Goal: Transaction & Acquisition: Purchase product/service

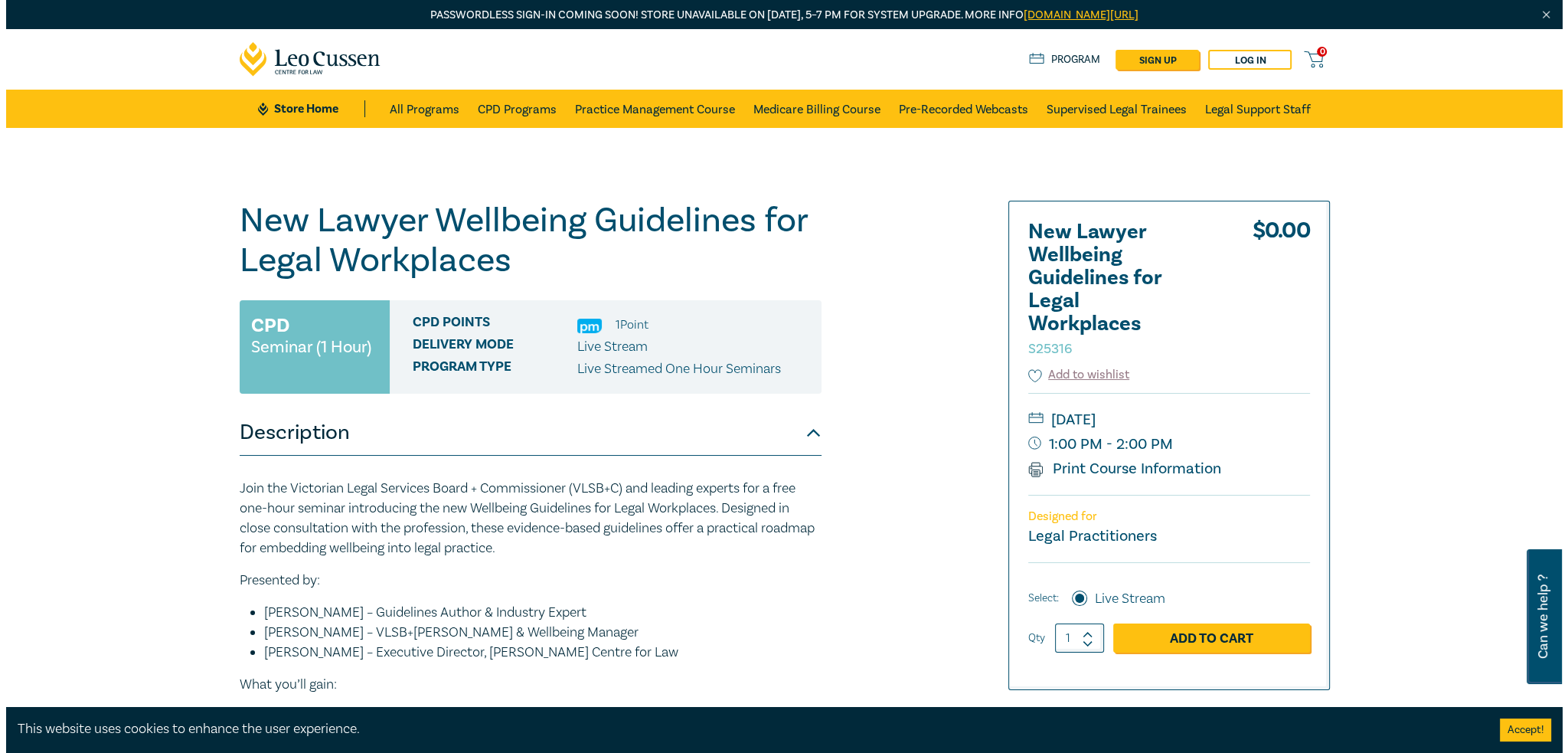
scroll to position [76, 0]
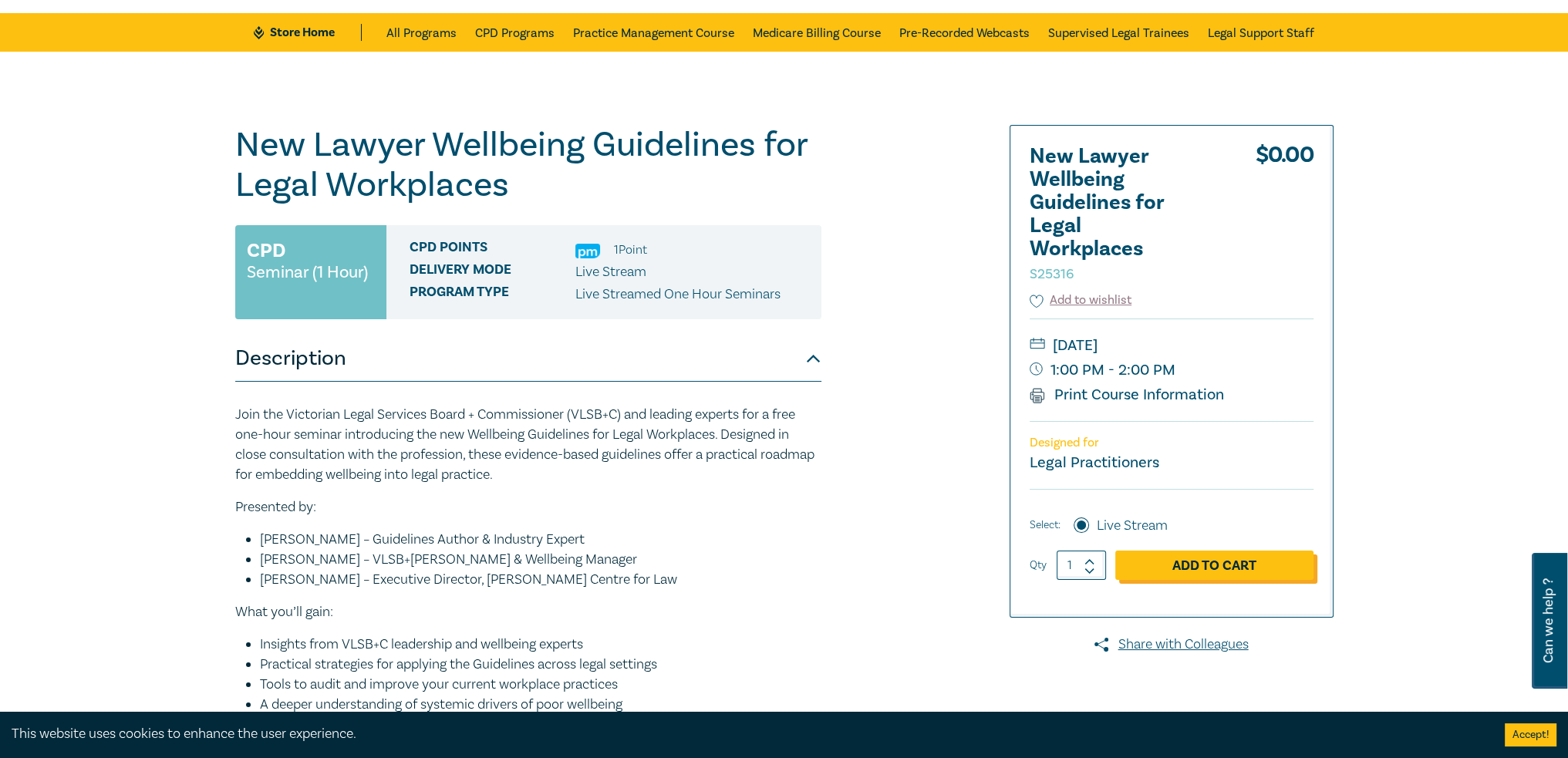
click at [1205, 571] on link "Add to Cart" at bounding box center [1214, 565] width 198 height 29
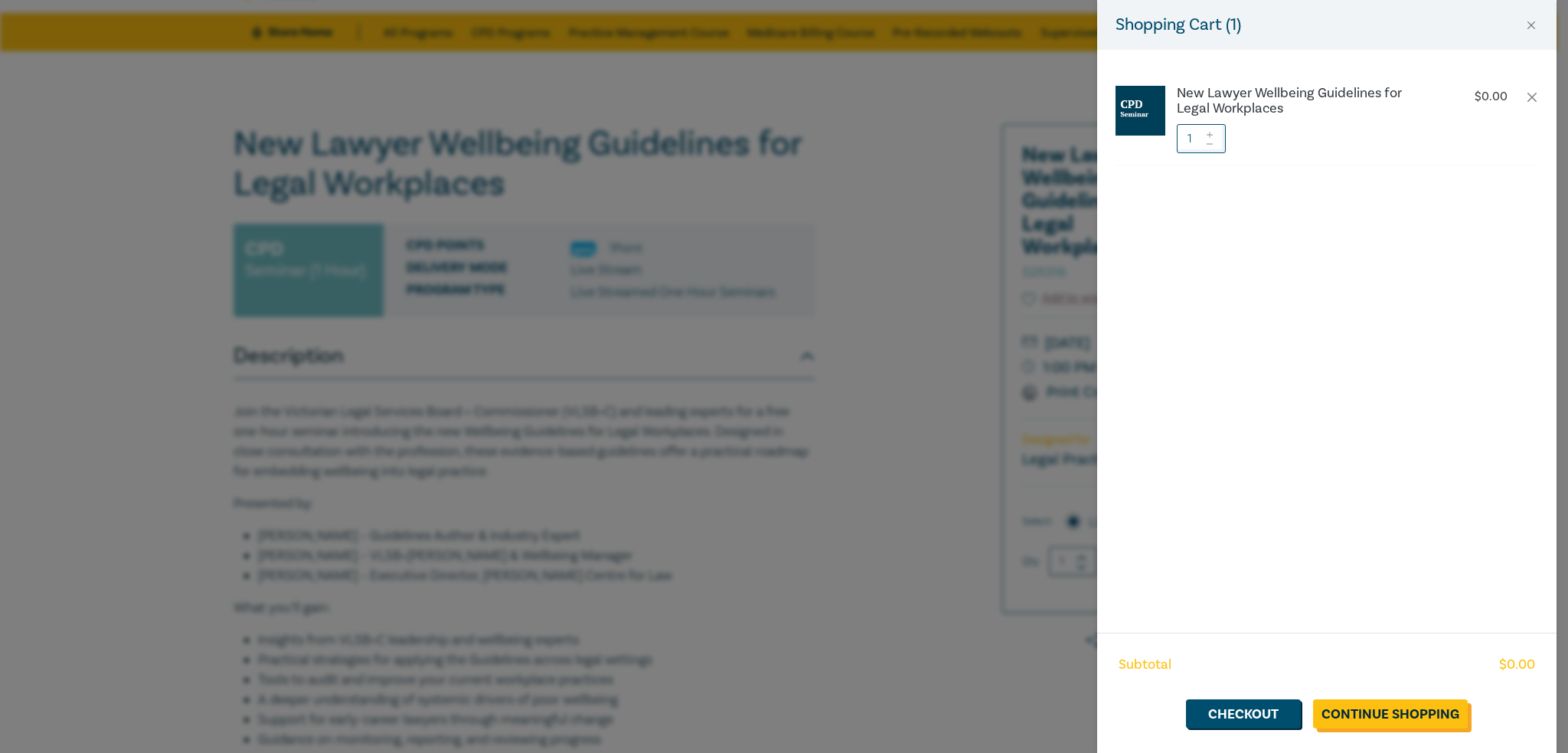
click at [1351, 719] on link "Continue Shopping" at bounding box center [1391, 713] width 155 height 29
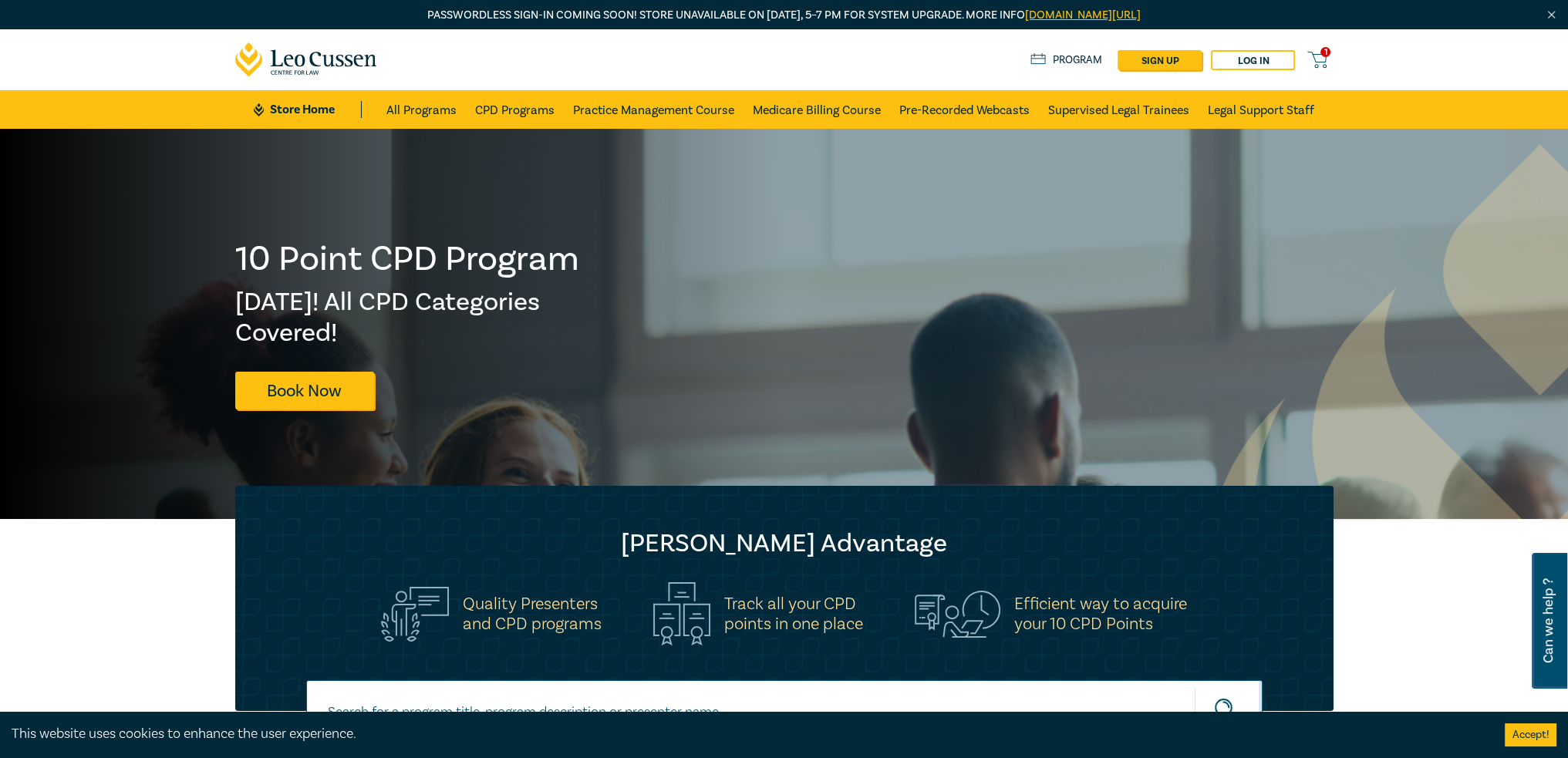
click at [1322, 53] on span "1" at bounding box center [1325, 52] width 10 height 10
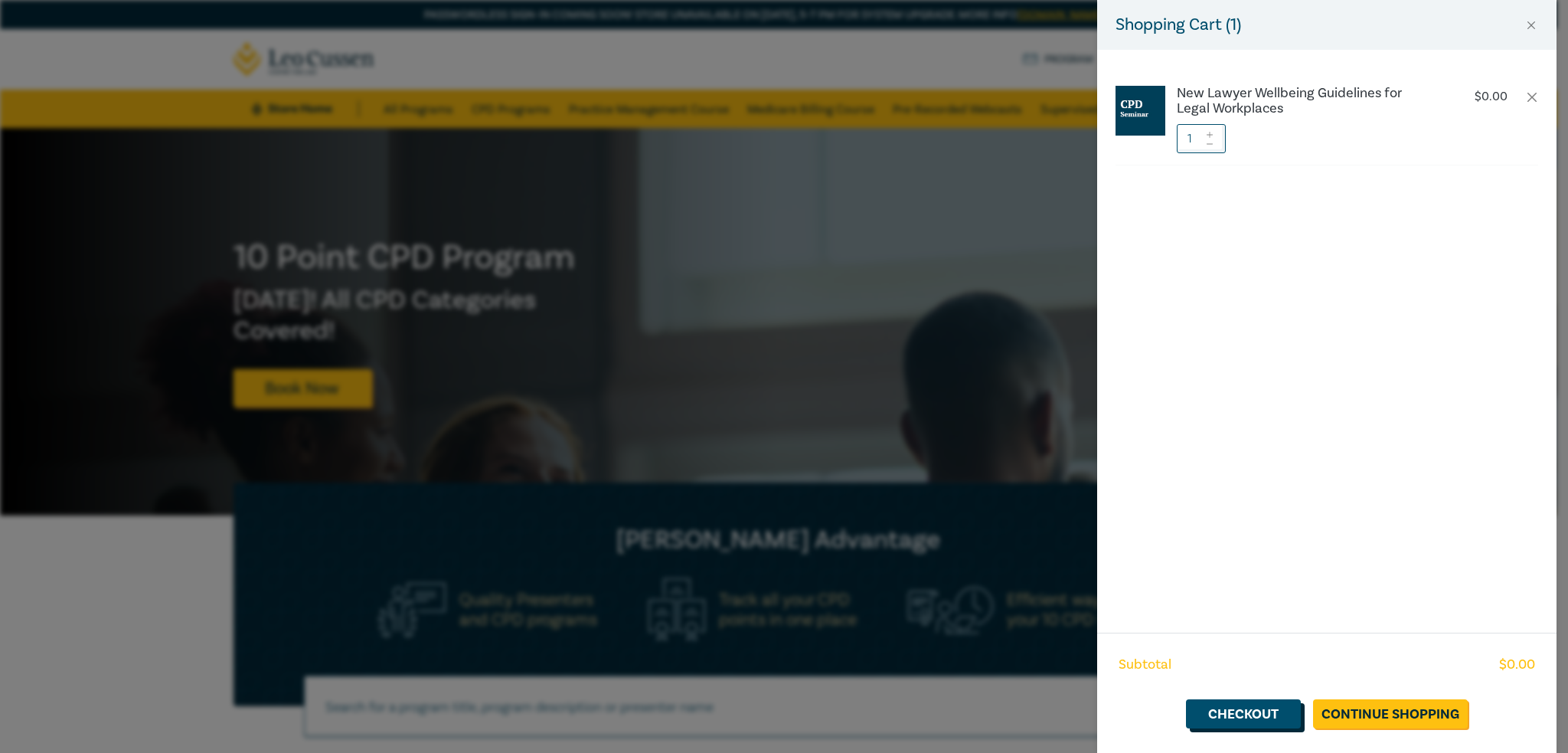
click at [1233, 719] on link "Checkout" at bounding box center [1244, 713] width 115 height 29
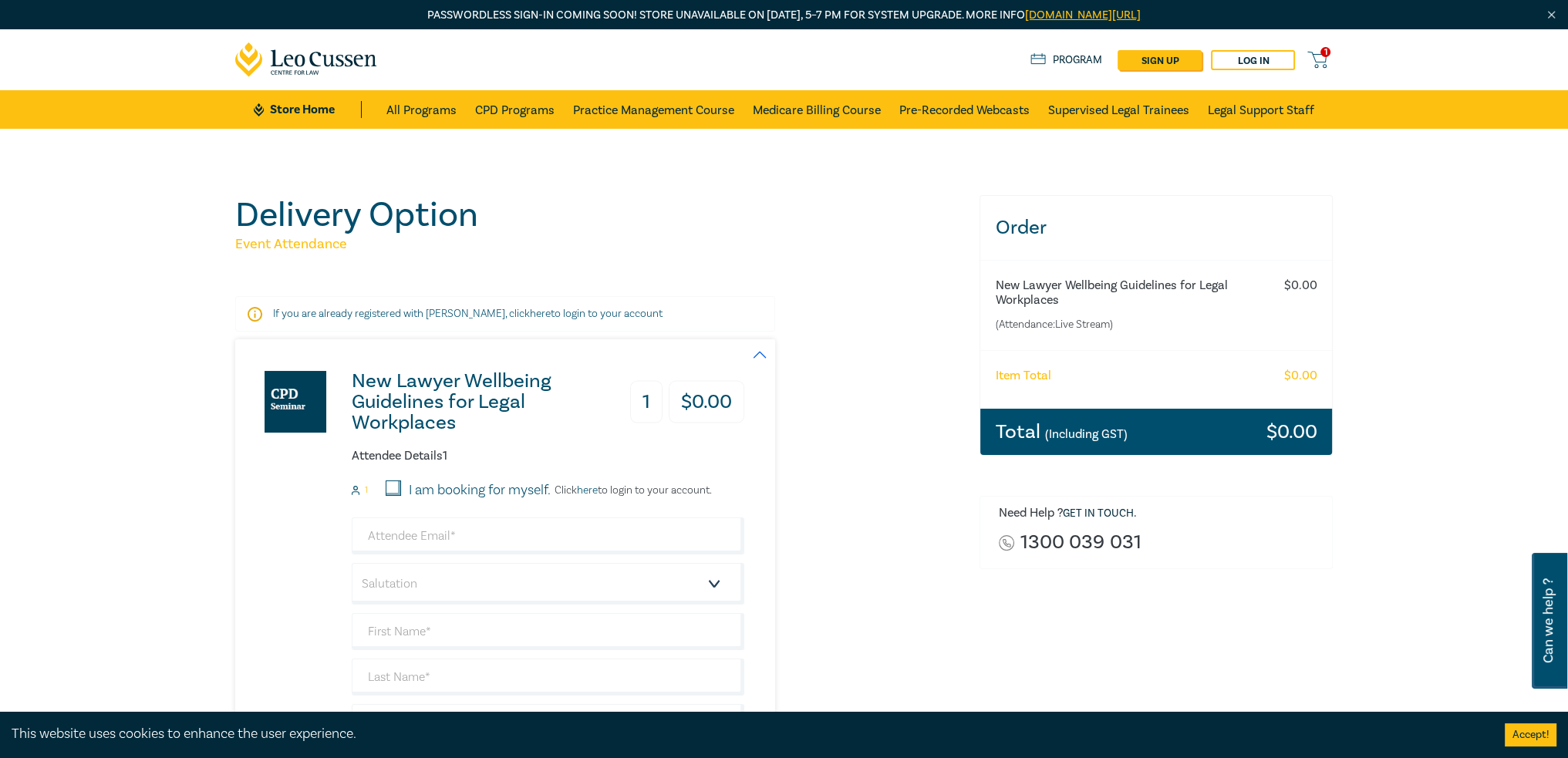
click at [389, 492] on input "I am booking for myself." at bounding box center [393, 487] width 15 height 15
checkbox input "true"
click at [411, 575] on select "Salutation Mr. Mrs. Ms. Miss Dr. Prof. Other" at bounding box center [548, 584] width 393 height 42
select select "Mr."
click at [352, 563] on select "Salutation Mr. Mrs. Ms. Miss Dr. Prof. Other" at bounding box center [548, 584] width 393 height 42
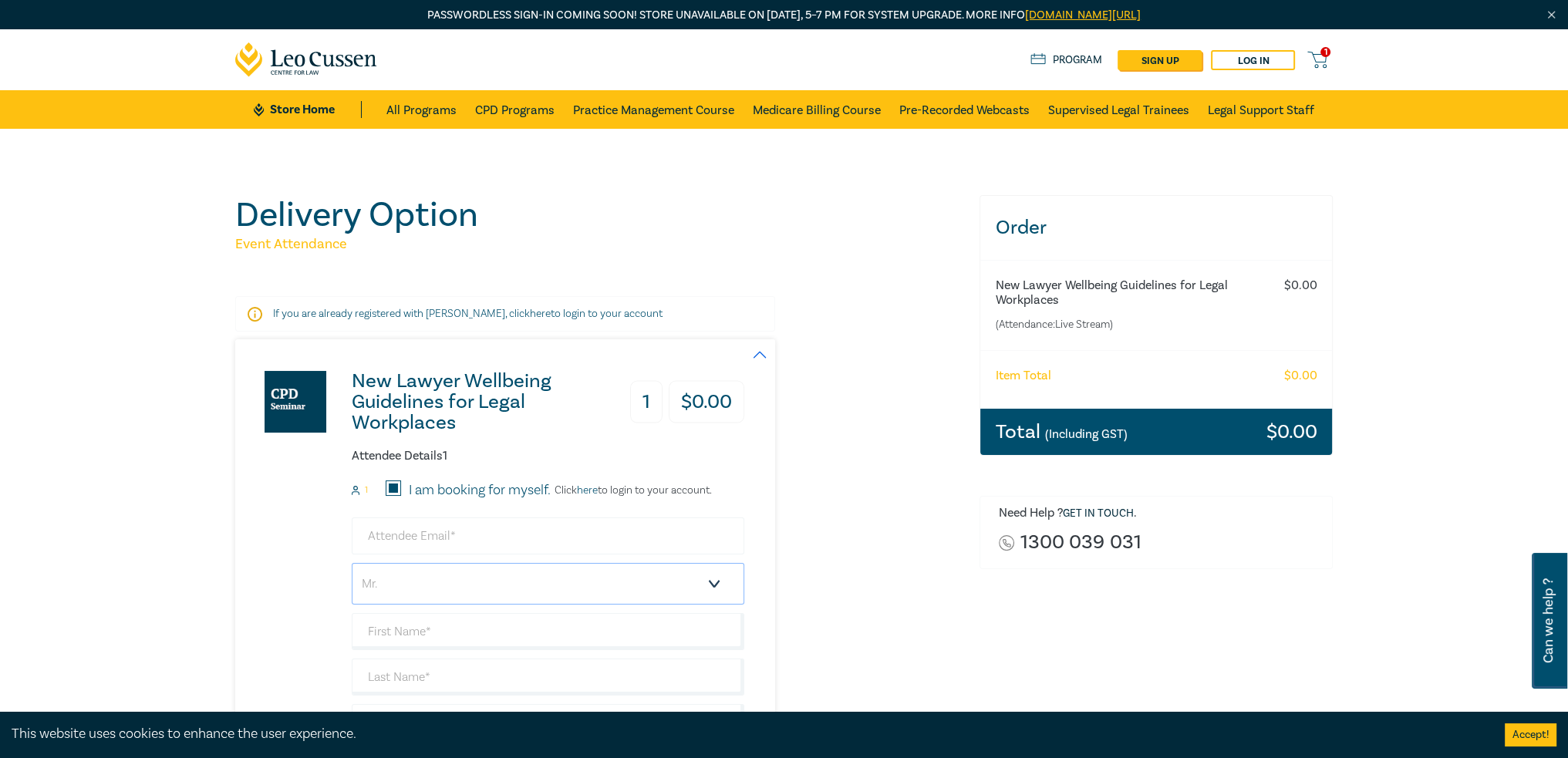
scroll to position [77, 0]
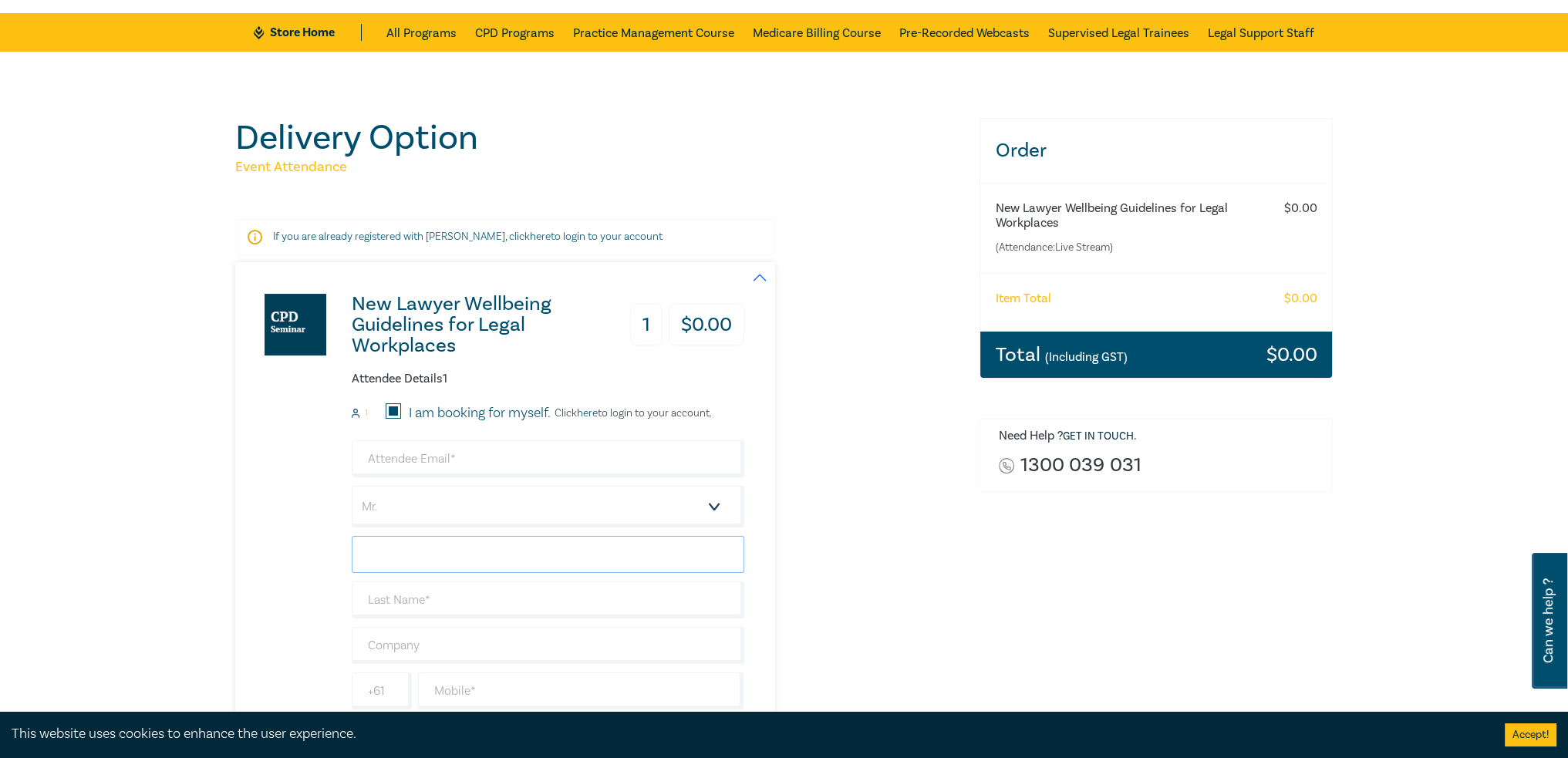
click at [429, 548] on input "text" at bounding box center [548, 554] width 393 height 37
type input "[PERSON_NAME]"
type input "khiem.lam@provey.com.au"
type input "[PERSON_NAME]"
type input "Provey Pty Ltd"
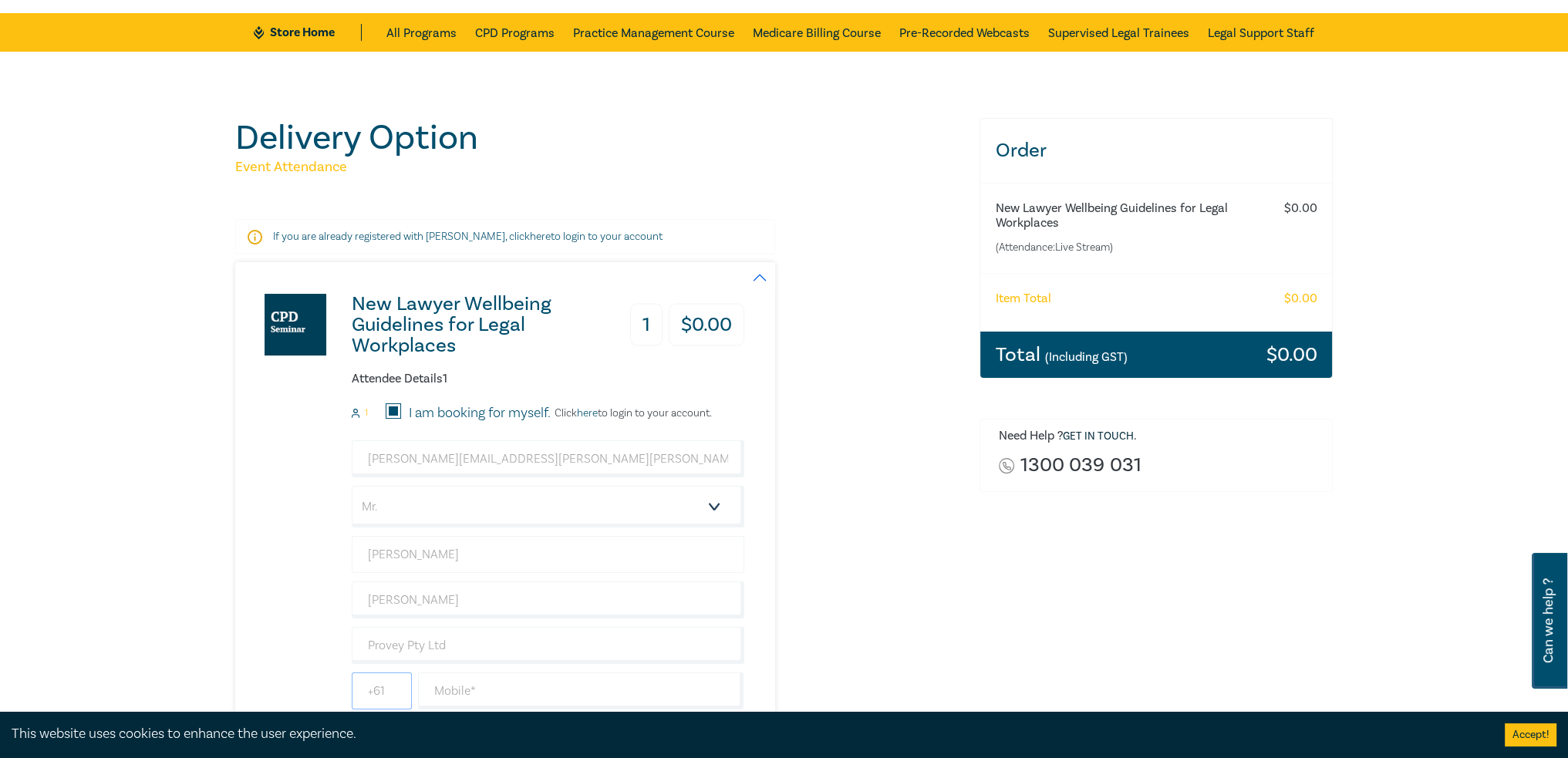
type input "0485881035"
type input "[GEOGRAPHIC_DATA]"
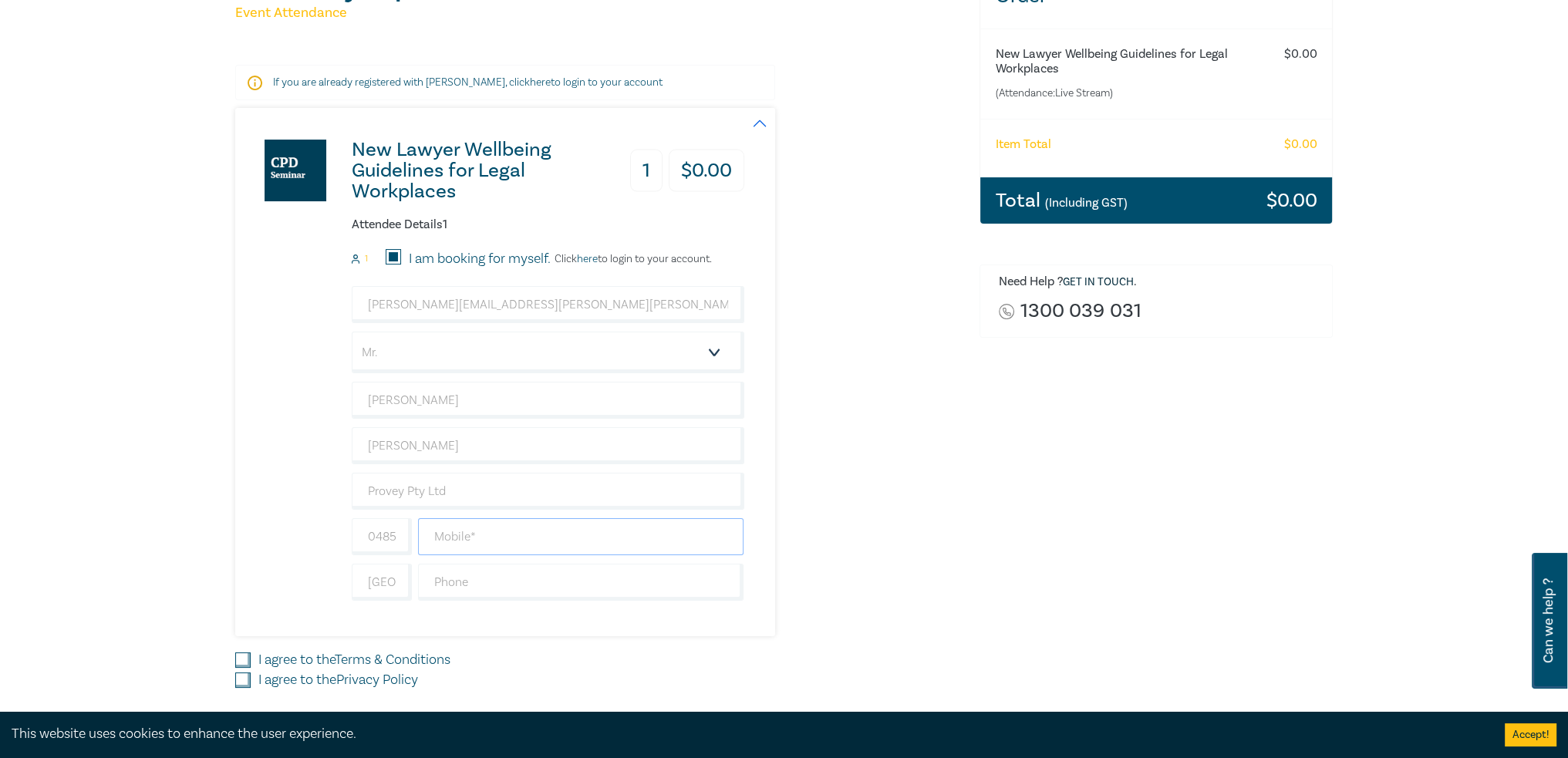
drag, startPoint x: 464, startPoint y: 535, endPoint x: 432, endPoint y: 538, distance: 32.5
click at [464, 535] on input "text" at bounding box center [581, 536] width 326 height 37
drag, startPoint x: 386, startPoint y: 536, endPoint x: 429, endPoint y: 536, distance: 43.2
click at [386, 535] on input "0485881035" at bounding box center [382, 536] width 60 height 37
click at [467, 541] on input "text" at bounding box center [581, 536] width 326 height 37
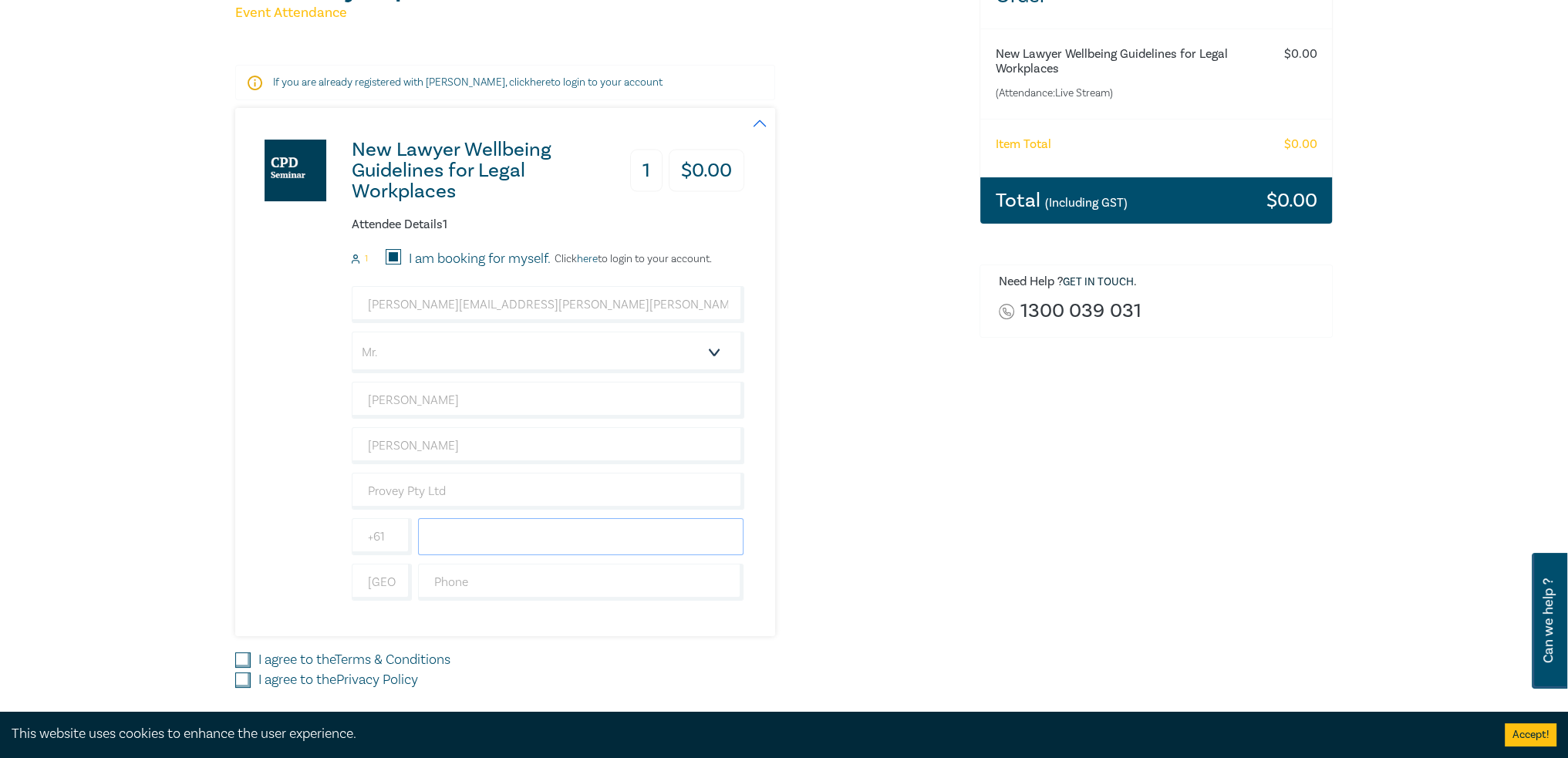
paste input "0485881035"
type input "0485881035"
click at [237, 567] on div "New Lawyer Wellbeing Guidelines for Legal Workplaces 1 $ 0.00 Attendee Details …" at bounding box center [489, 372] width 509 height 528
drag, startPoint x: 244, startPoint y: 657, endPoint x: 242, endPoint y: 674, distance: 17.0
click at [244, 659] on input "I agree to the Terms & Conditions" at bounding box center [242, 659] width 15 height 15
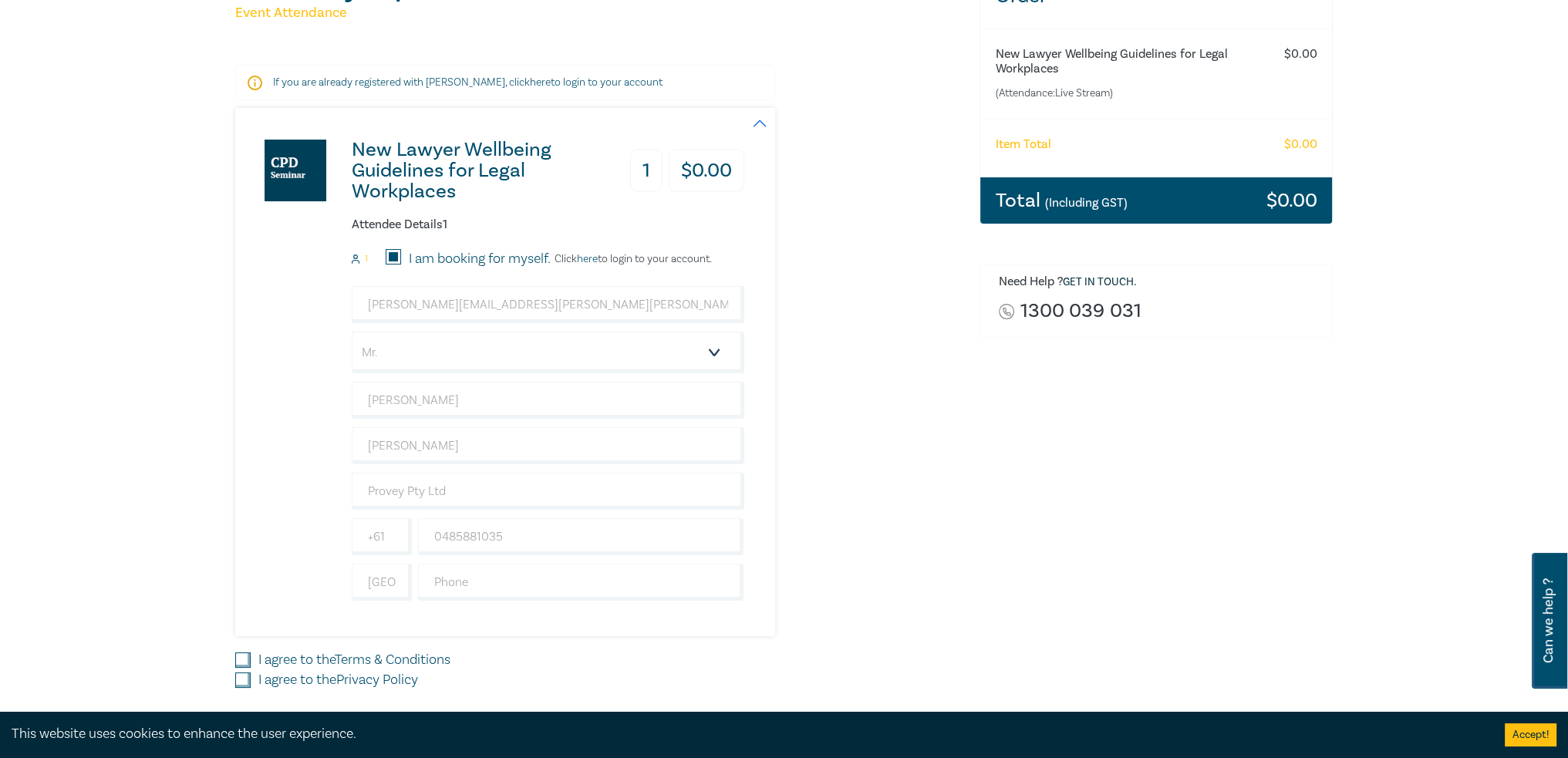
checkbox input "true"
click at [245, 680] on input "I agree to the Privacy Policy" at bounding box center [242, 679] width 15 height 15
checkbox input "true"
drag, startPoint x: 415, startPoint y: 578, endPoint x: 403, endPoint y: 578, distance: 12.4
click at [416, 578] on div at bounding box center [581, 582] width 332 height 37
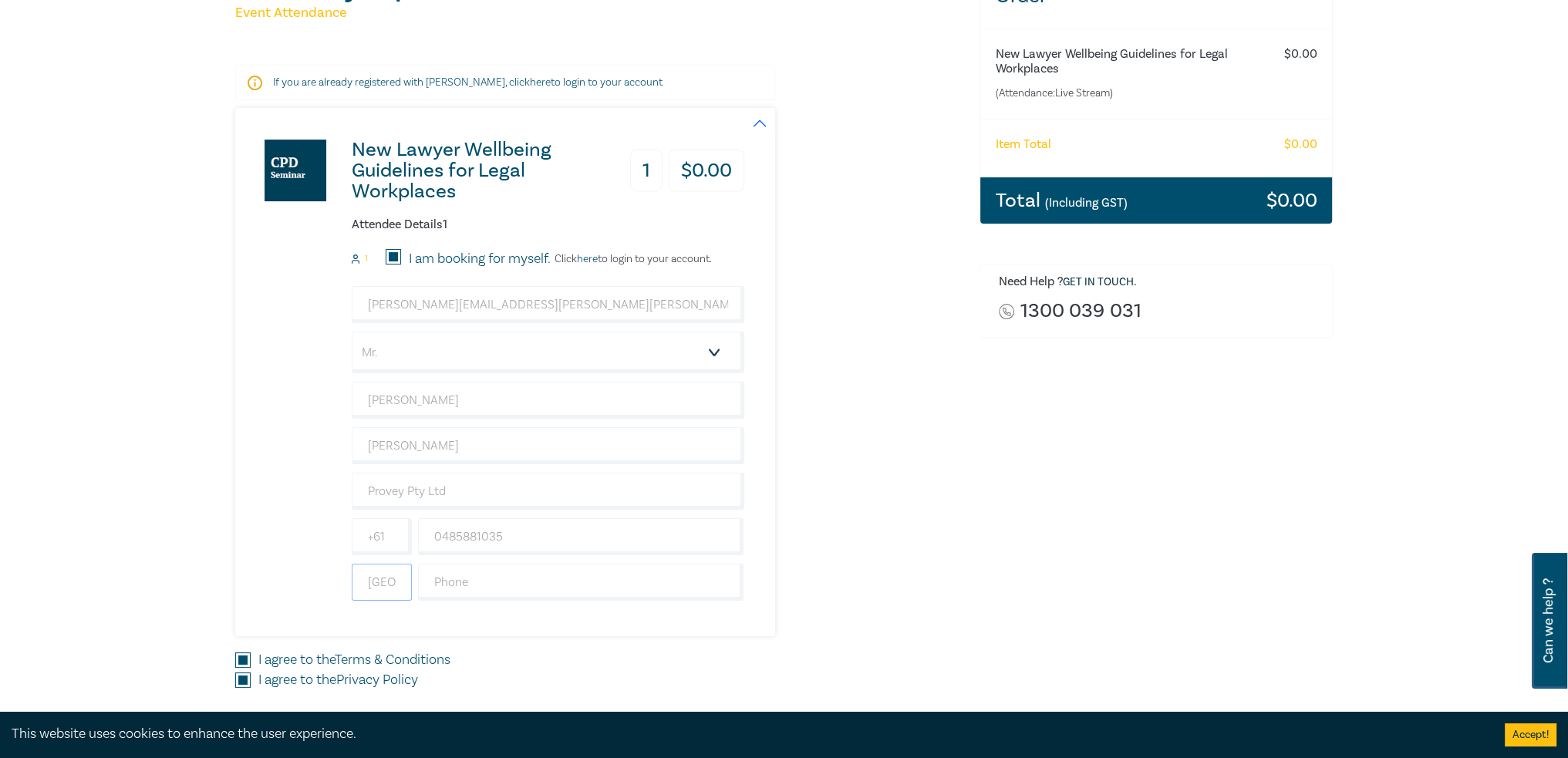
click at [388, 579] on input "[GEOGRAPHIC_DATA]" at bounding box center [382, 582] width 60 height 37
click at [83, 505] on div "Delivery Option Event Attendance If you are already registered with Leo Cussen,…" at bounding box center [784, 358] width 1568 height 922
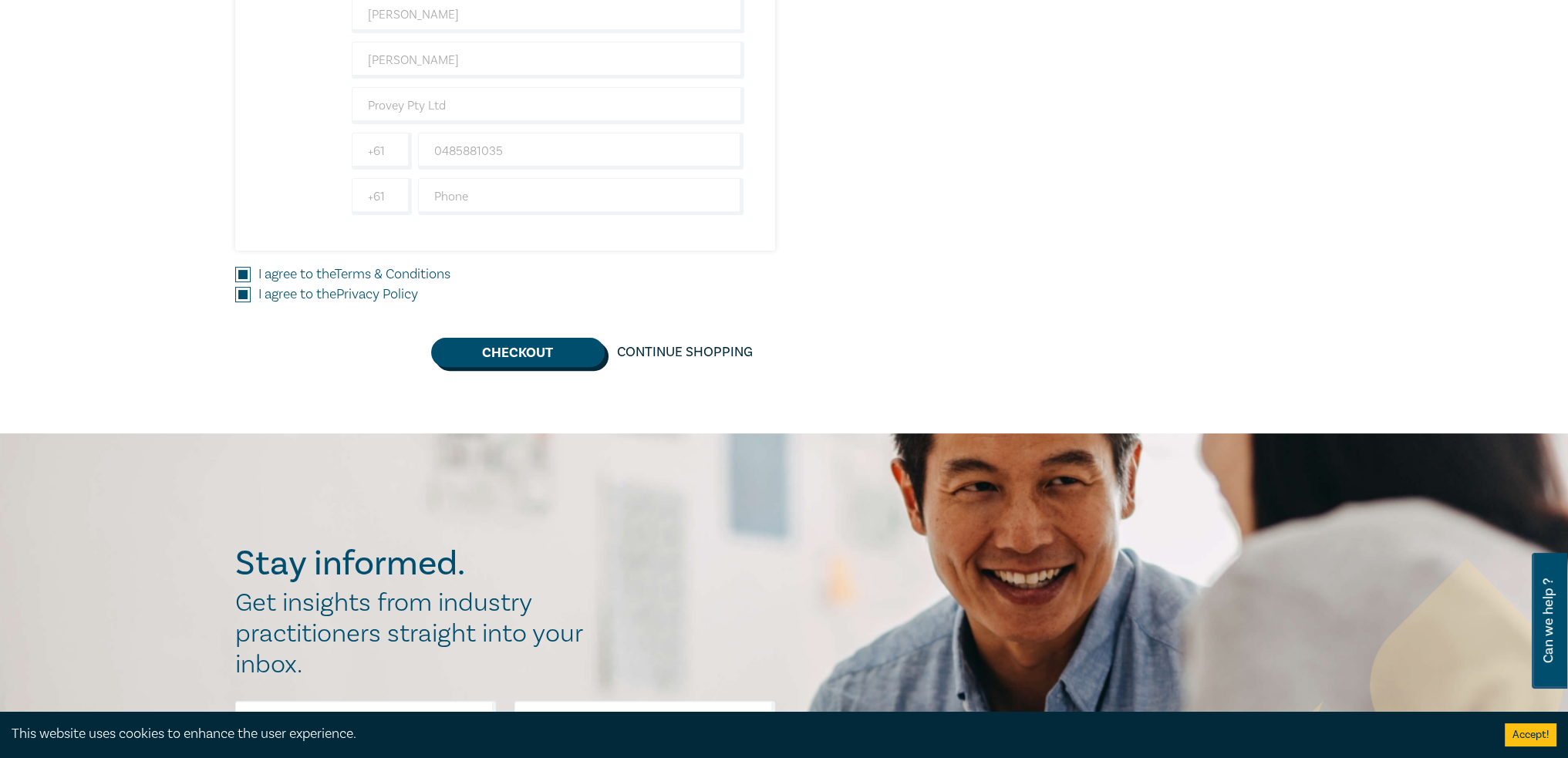
click at [521, 347] on button "Checkout" at bounding box center [518, 352] width 174 height 29
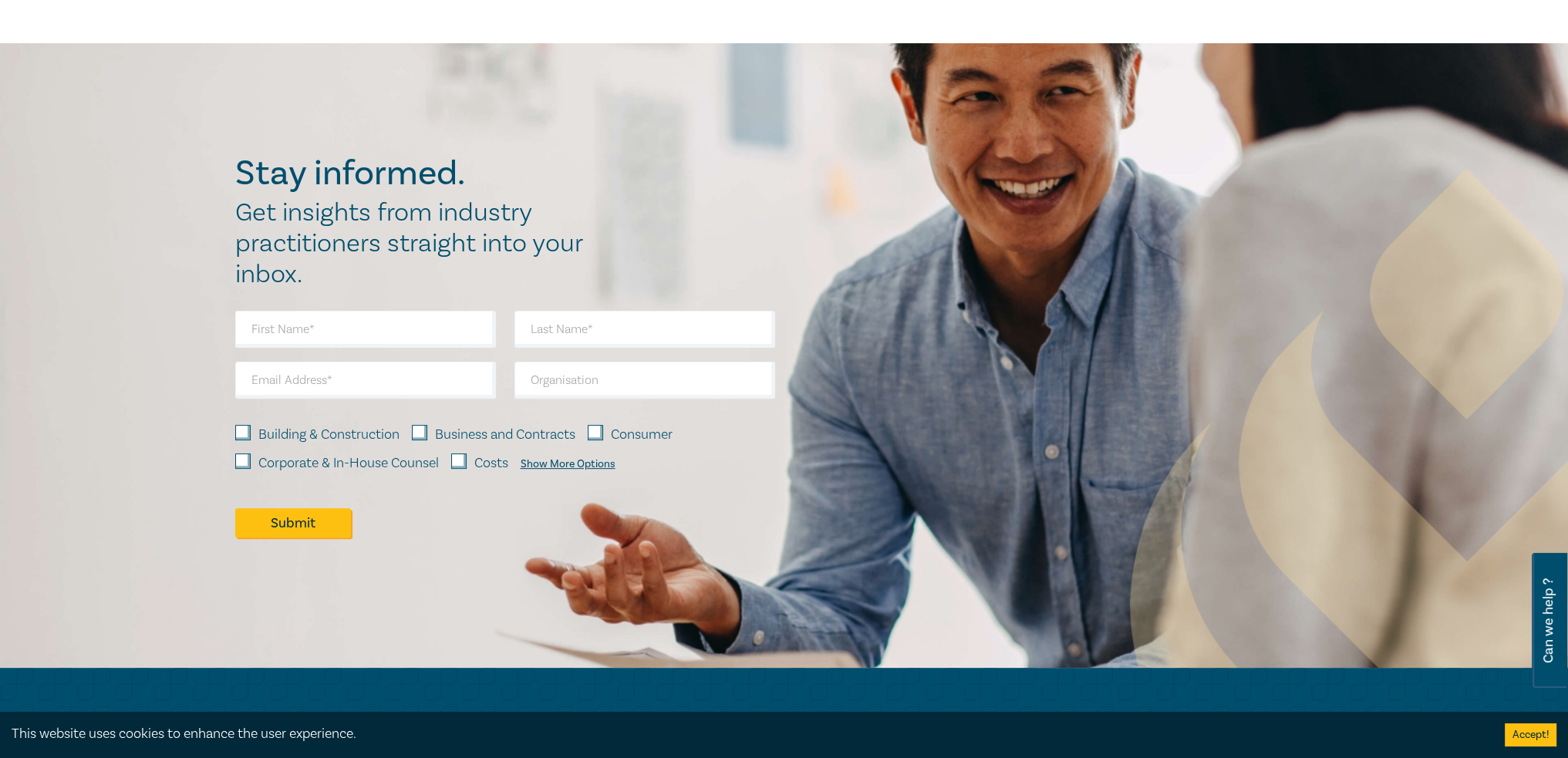
scroll to position [0, 0]
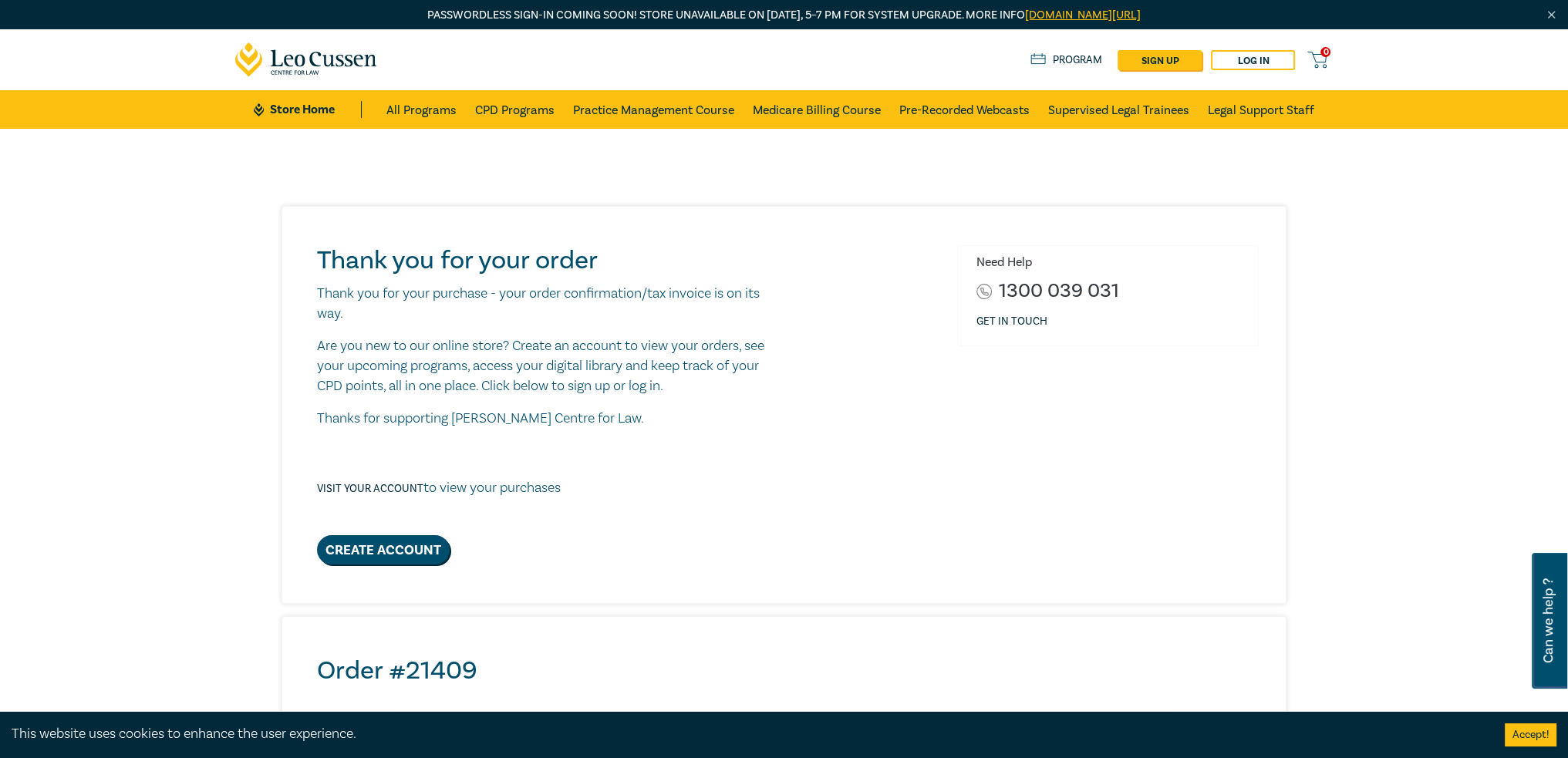
click at [503, 452] on div "Visit your account to view your purchases" at bounding box center [548, 488] width 462 height 94
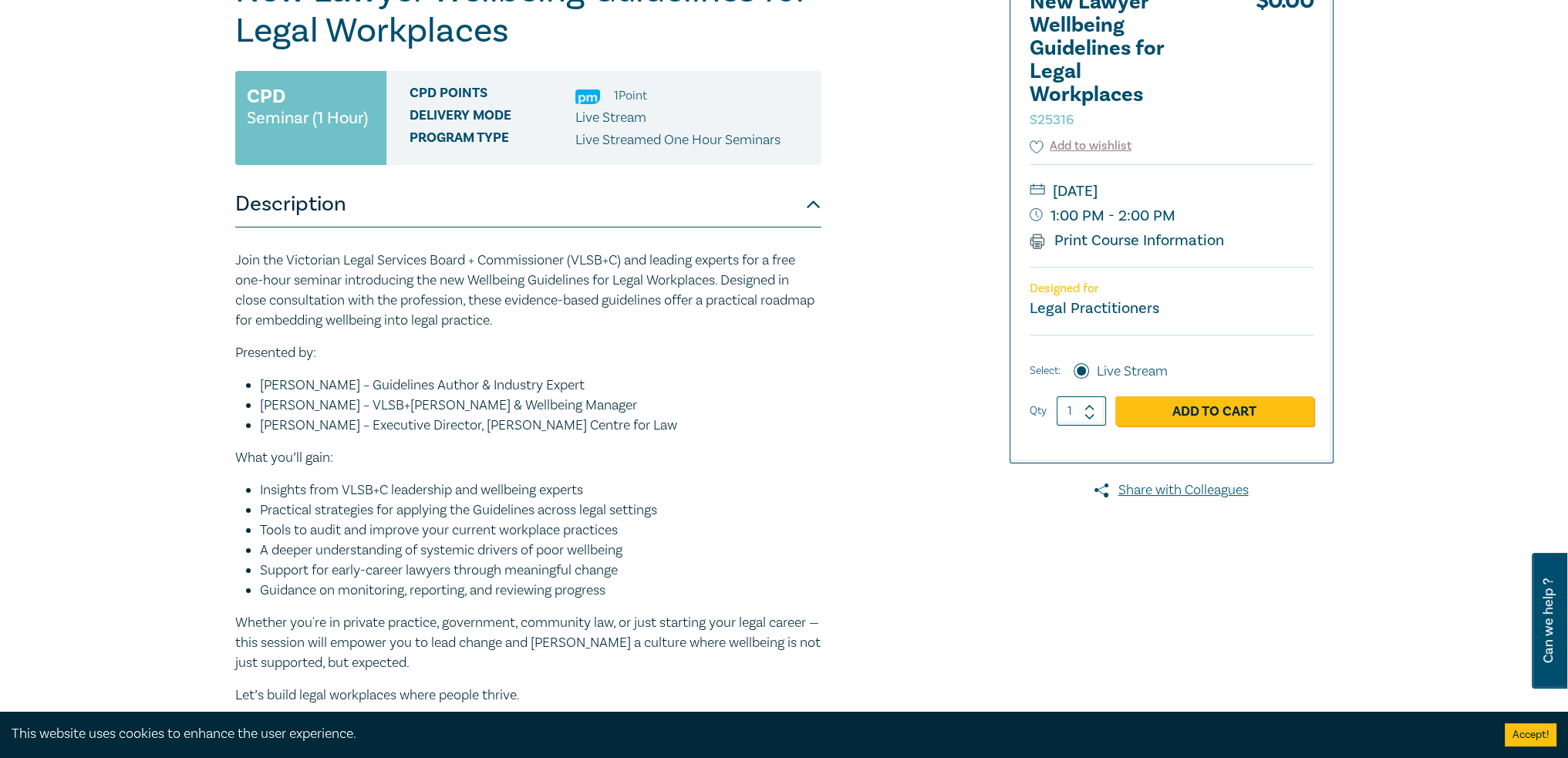
scroll to position [77, 0]
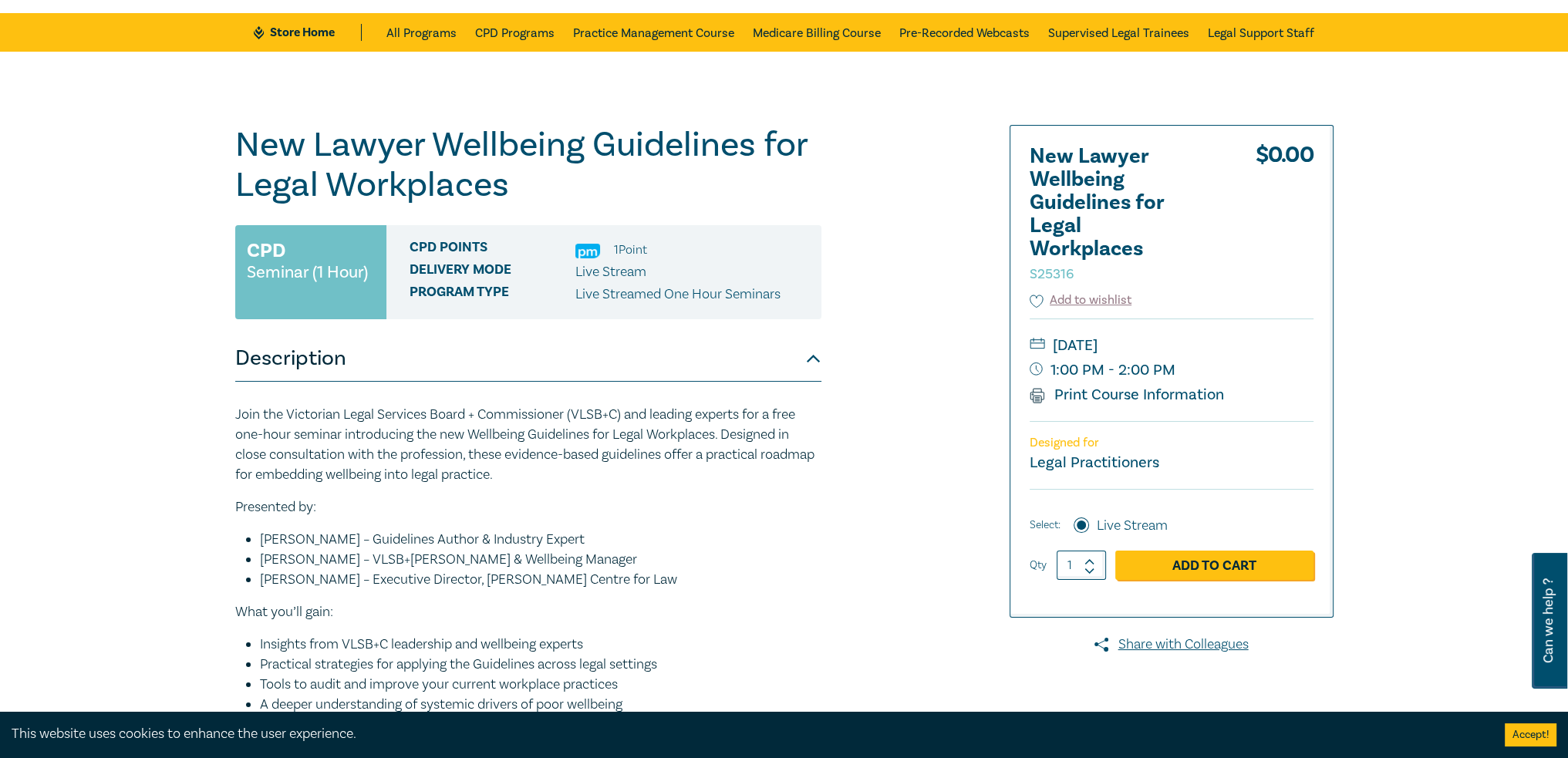
click at [446, 581] on li "Shirley Southgate – Executive Director, Leo Cussen Centre for Law" at bounding box center [540, 580] width 561 height 20
click at [450, 581] on li "Shirley Southgate – Executive Director, Leo Cussen Centre for Law" at bounding box center [540, 580] width 561 height 20
